Goal: Task Accomplishment & Management: Complete application form

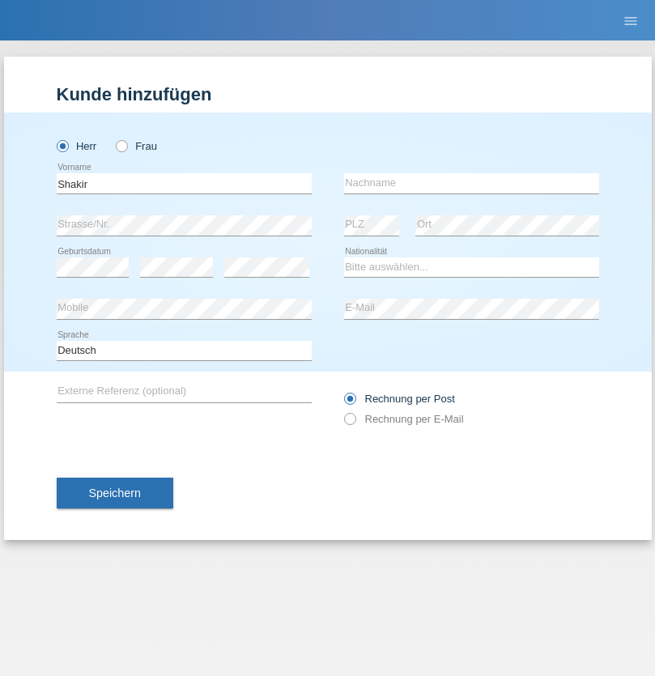
type input "Shakir"
click at [471, 183] on input "text" at bounding box center [471, 183] width 255 height 20
type input "Mokhtar Abokor"
select select "SO"
select select "C"
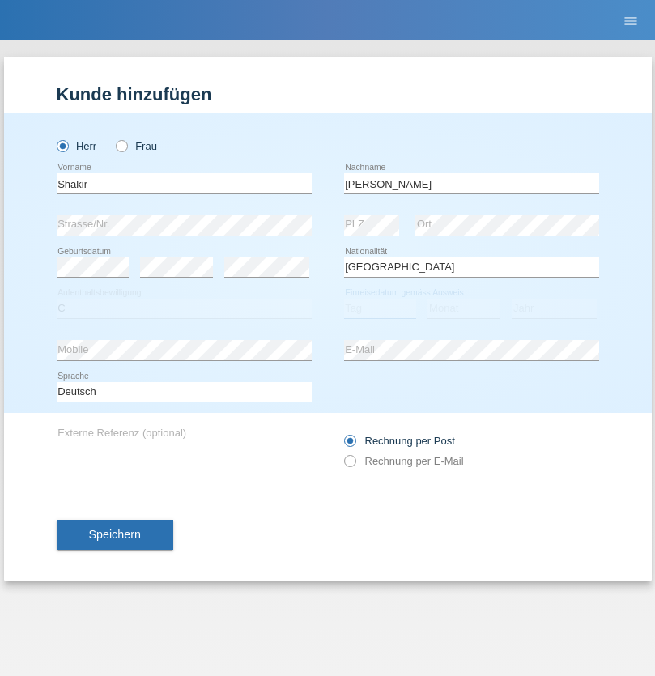
select select "27"
select select "04"
select select "2015"
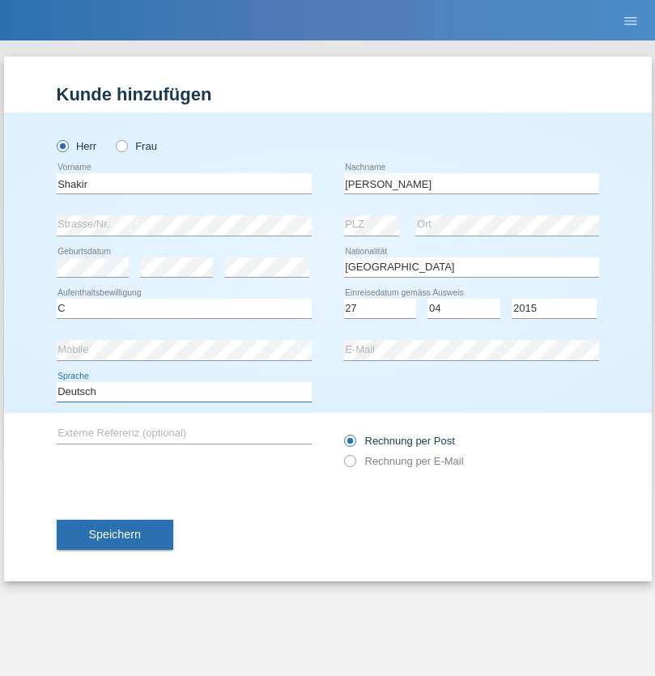
select select "en"
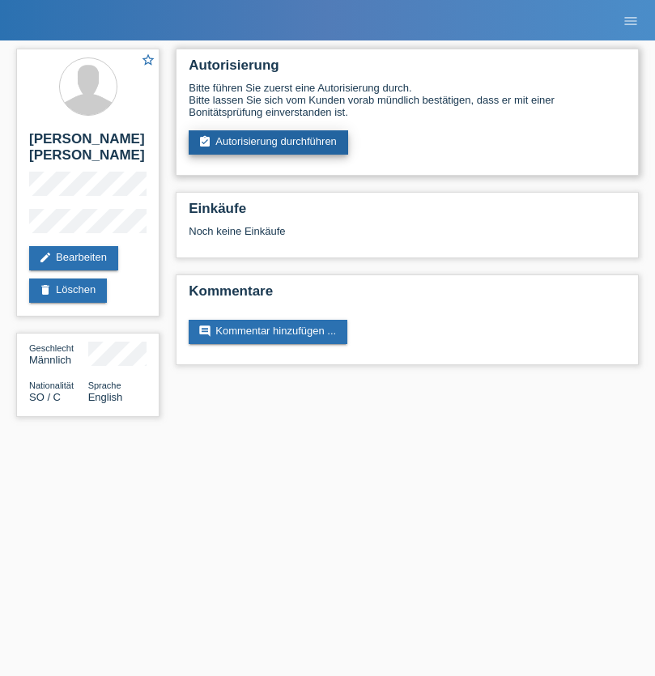
click at [269, 142] on link "assignment_turned_in Autorisierung durchführen" at bounding box center [268, 142] width 159 height 24
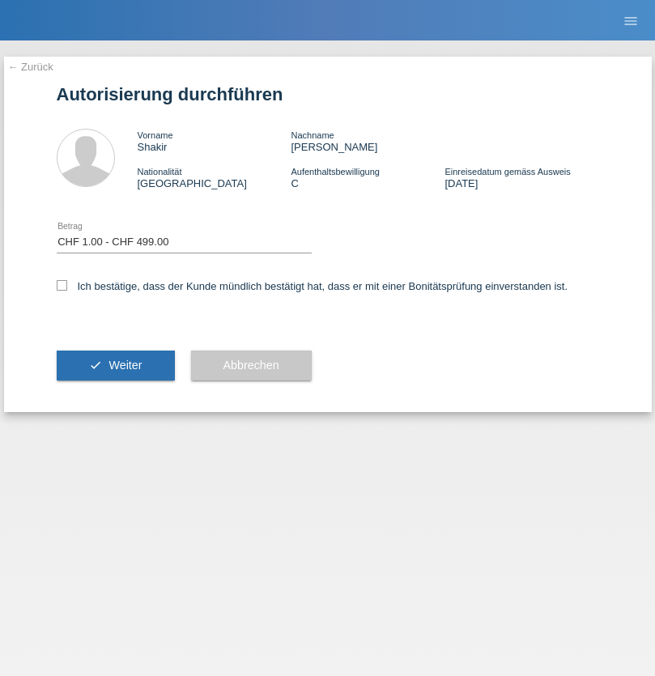
select select "1"
checkbox input "true"
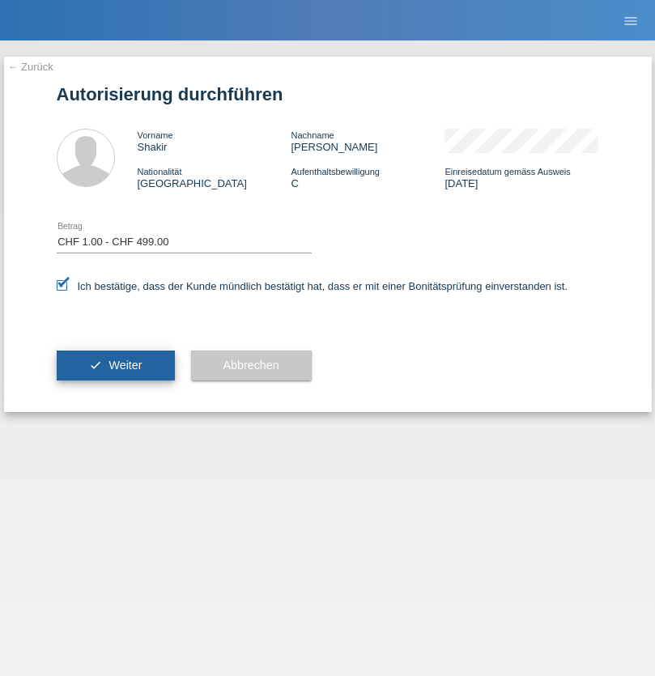
click at [115, 365] on span "Weiter" at bounding box center [124, 364] width 33 height 13
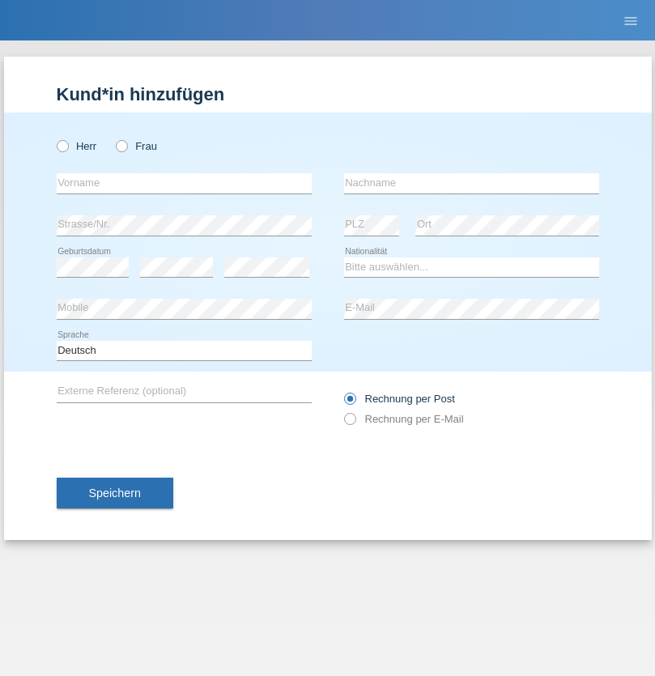
radio input "true"
click at [184, 183] on input "text" at bounding box center [184, 183] width 255 height 20
type input "[PERSON_NAME]"
click at [471, 183] on input "text" at bounding box center [471, 183] width 255 height 20
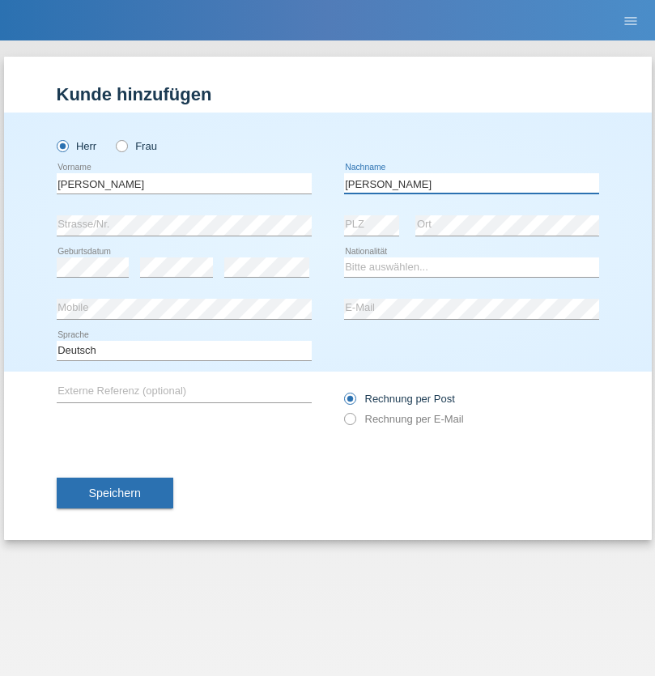
type input "[PERSON_NAME]"
select select "IQ"
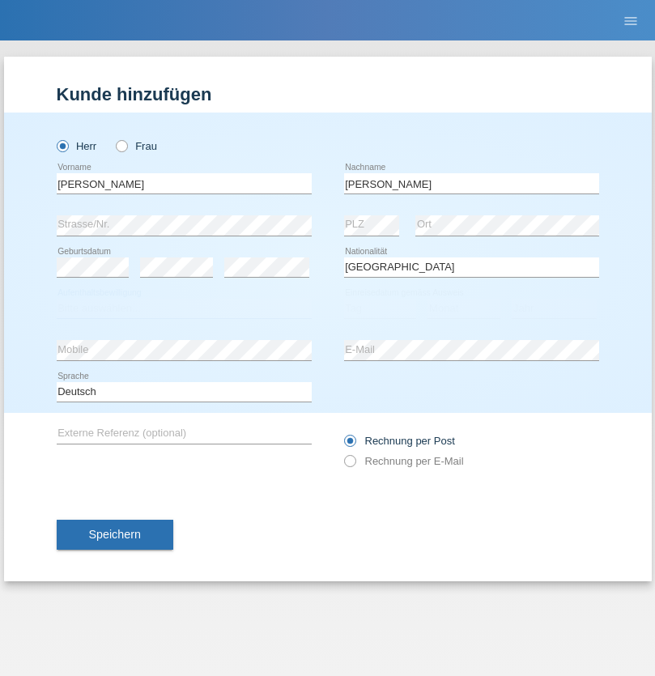
select select "C"
select select "01"
select select "07"
select select "1988"
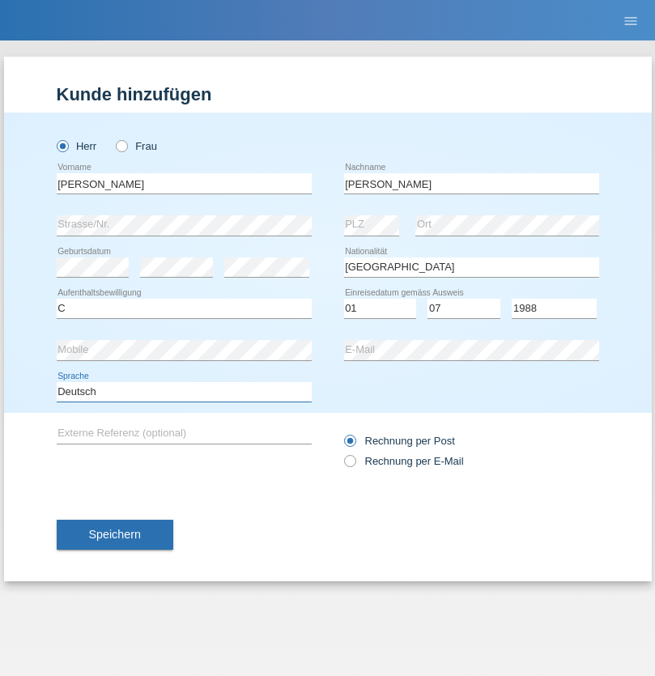
select select "en"
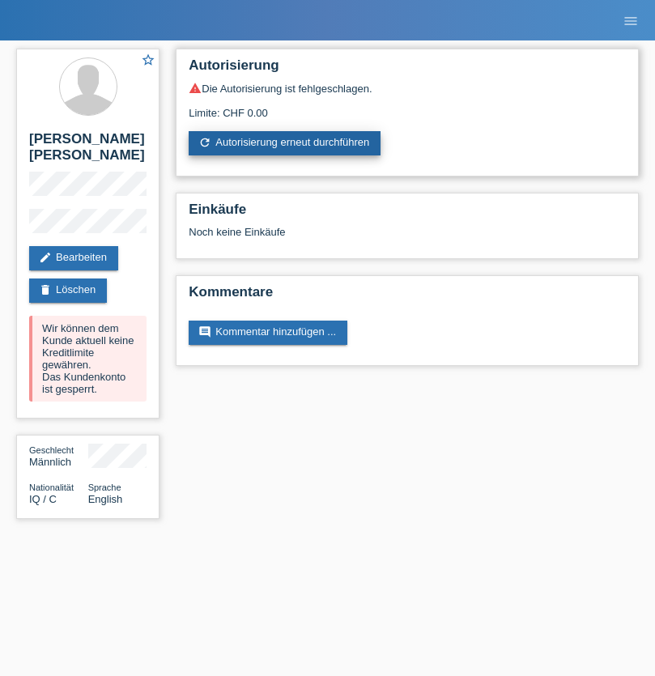
click at [286, 143] on link "refresh Autorisierung erneut durchführen" at bounding box center [285, 143] width 192 height 24
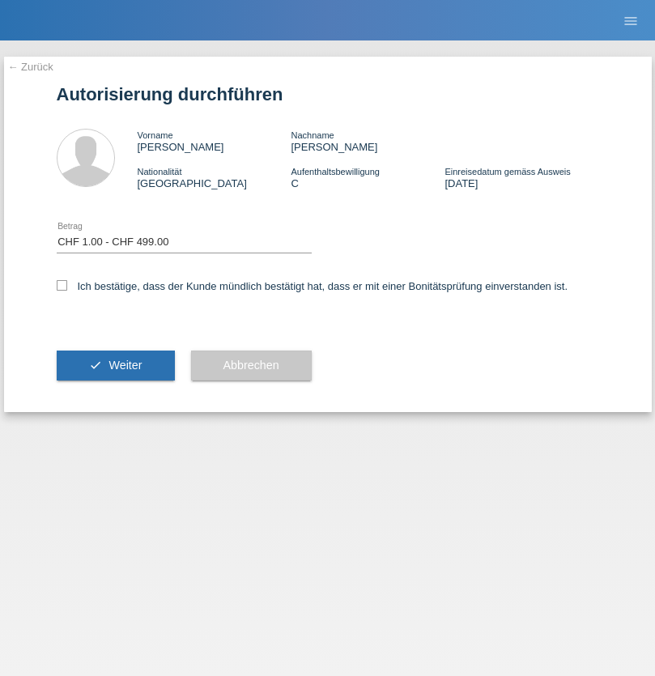
select select "1"
checkbox input "true"
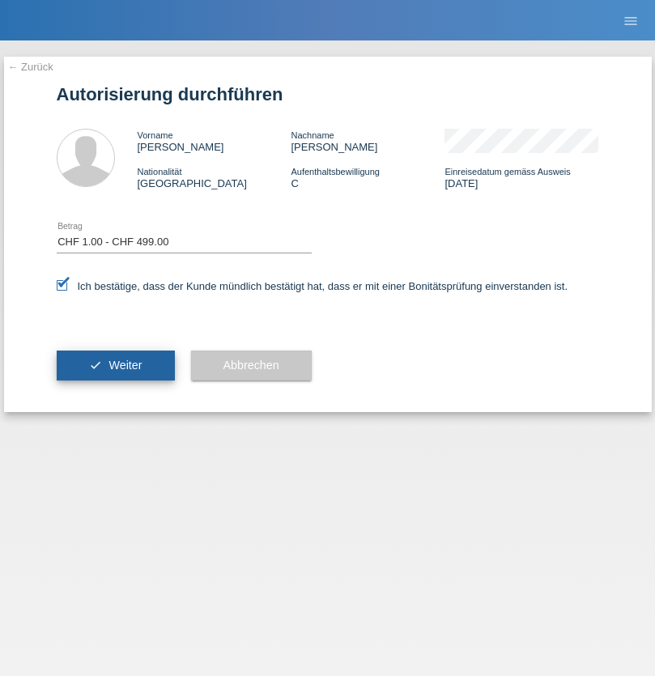
click at [115, 365] on span "Weiter" at bounding box center [124, 364] width 33 height 13
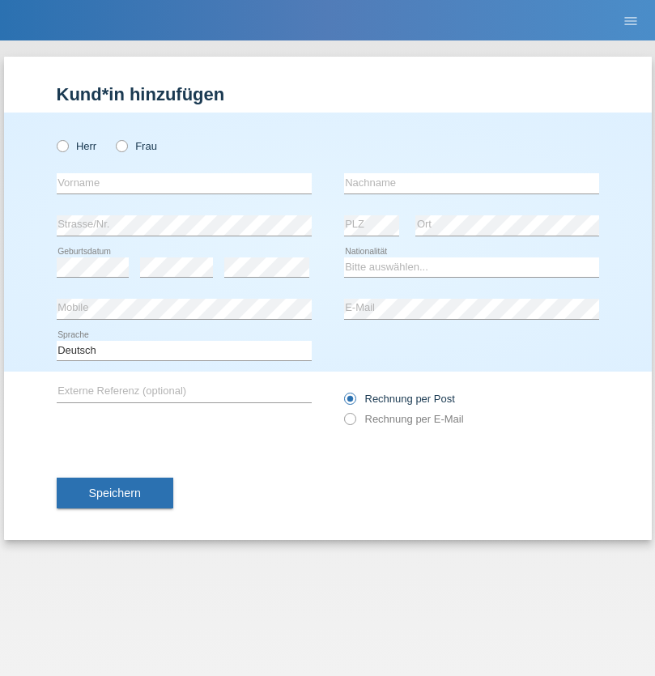
radio input "true"
click at [184, 183] on input "text" at bounding box center [184, 183] width 255 height 20
type input "[PERSON_NAME]"
click at [471, 183] on input "text" at bounding box center [471, 183] width 255 height 20
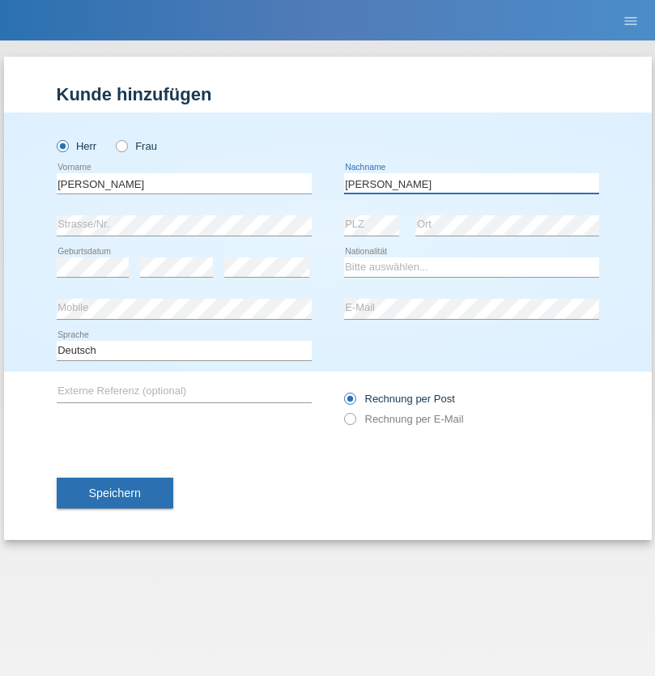
type input "[PERSON_NAME]"
select select "IQ"
select select "C"
select select "01"
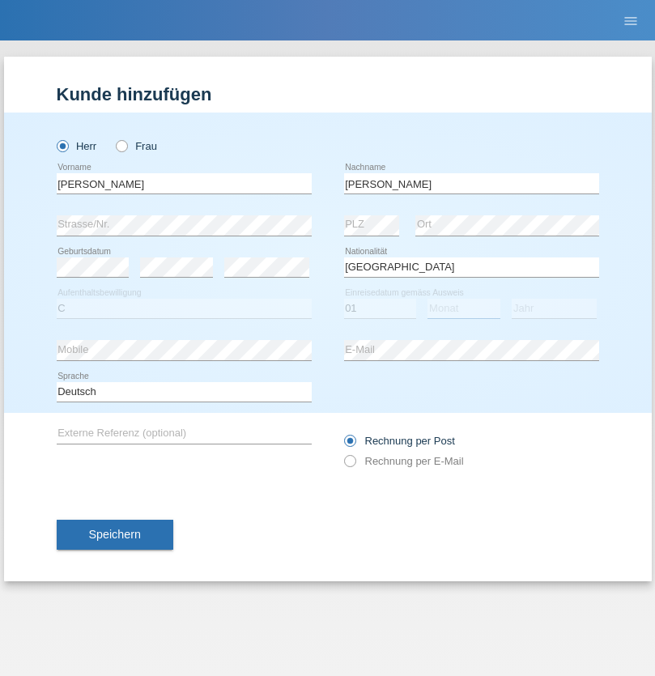
select select "07"
select select "1988"
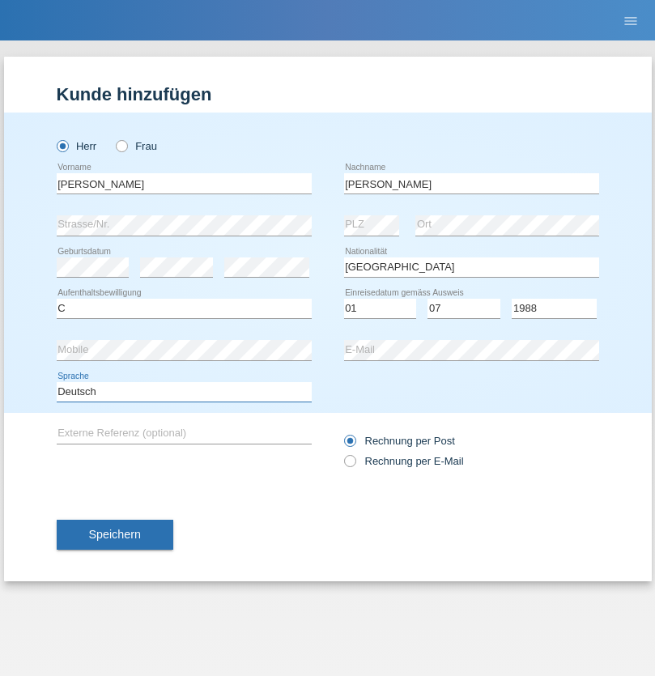
select select "en"
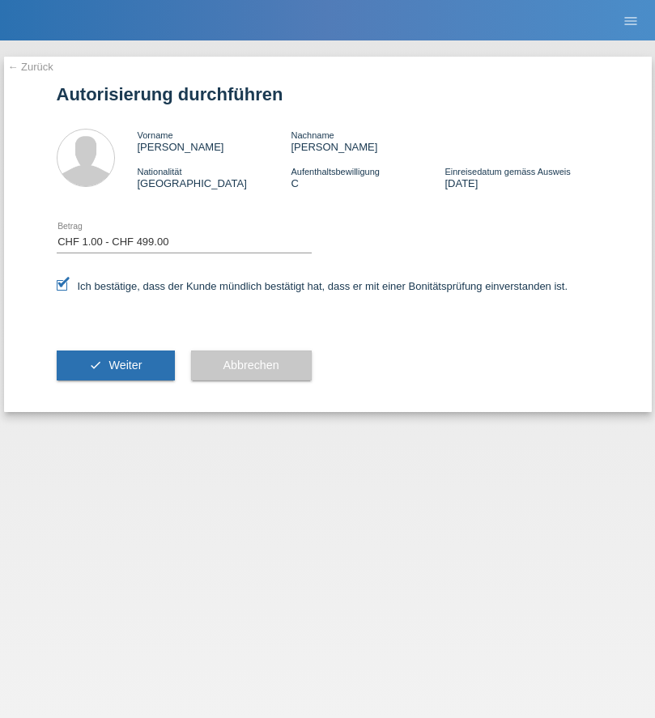
select select "1"
click at [115, 365] on span "Weiter" at bounding box center [124, 364] width 33 height 13
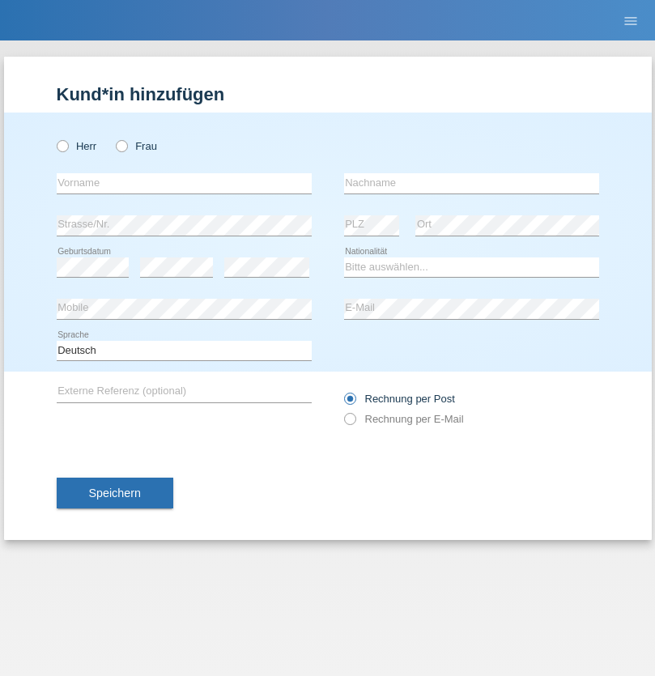
radio input "true"
click at [184, 183] on input "text" at bounding box center [184, 183] width 255 height 20
type input "[PERSON_NAME]"
click at [471, 183] on input "text" at bounding box center [471, 183] width 255 height 20
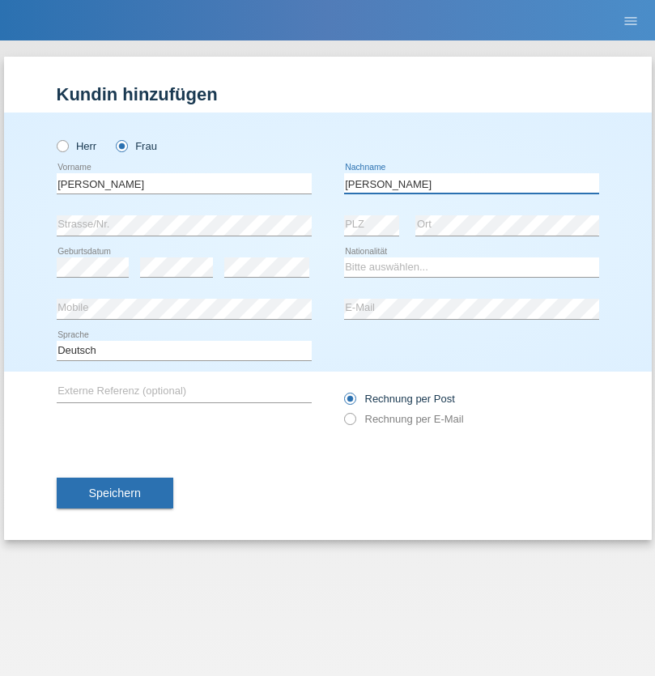
type input "Lüthi"
select select "CH"
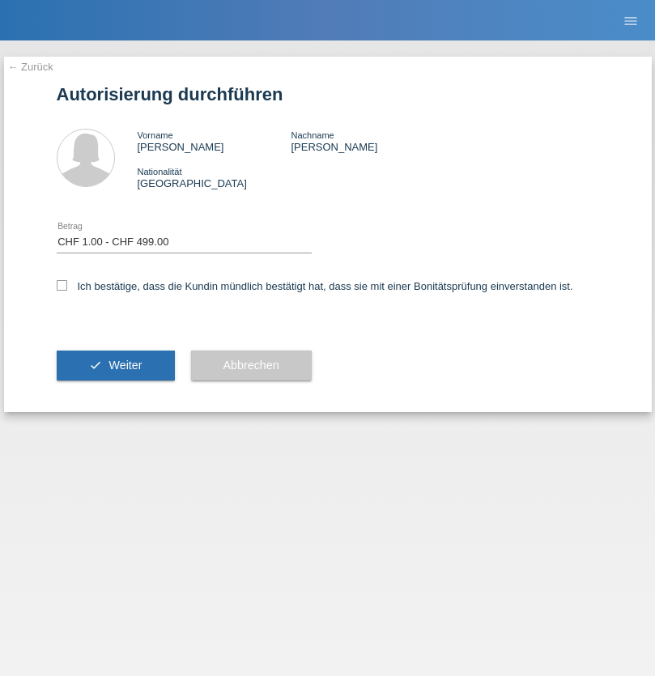
select select "1"
checkbox input "true"
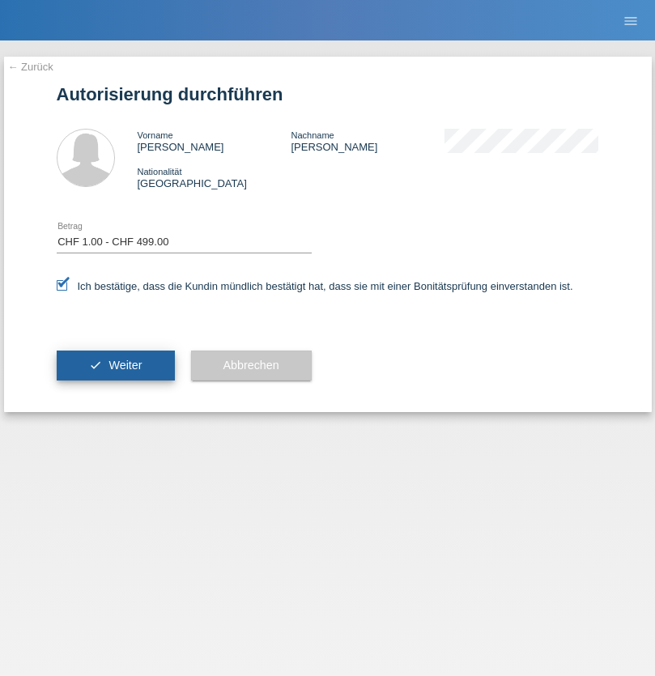
click at [115, 365] on span "Weiter" at bounding box center [124, 364] width 33 height 13
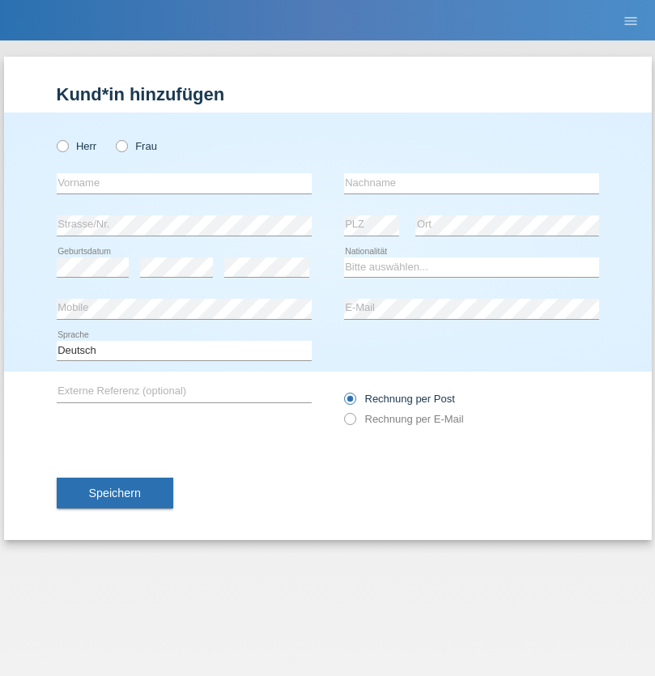
radio input "true"
click at [184, 183] on input "text" at bounding box center [184, 183] width 255 height 20
type input "Shanas"
click at [471, 183] on input "text" at bounding box center [471, 183] width 255 height 20
type input "Baranati"
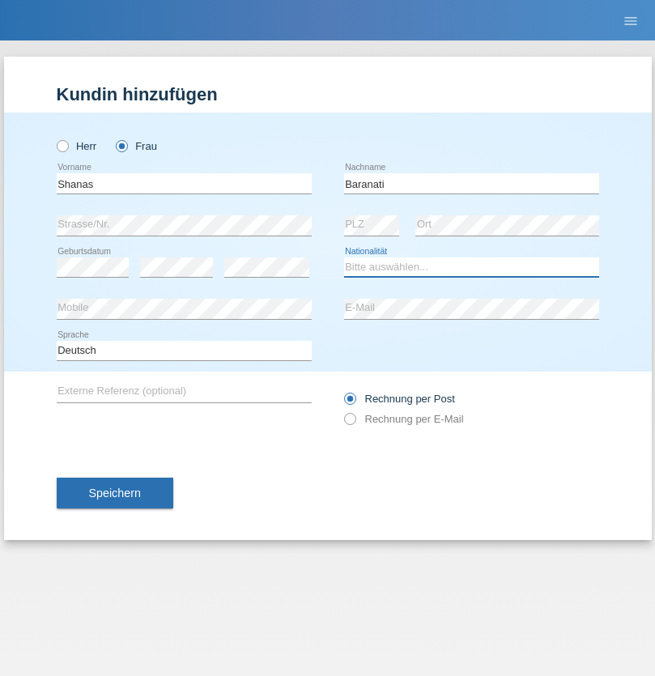
select select "CH"
